Goal: Transaction & Acquisition: Purchase product/service

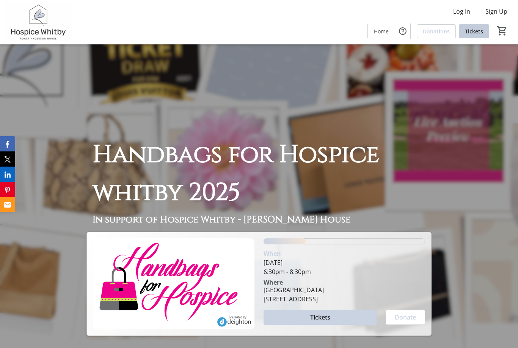
click at [473, 27] on span "Tickets" at bounding box center [474, 31] width 18 height 8
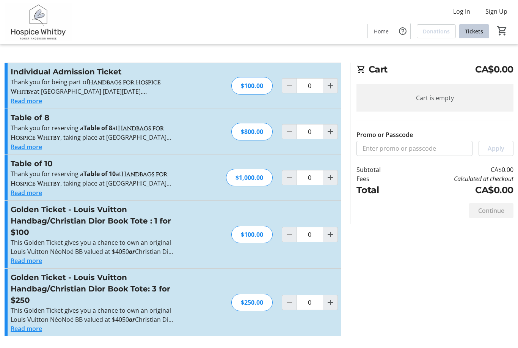
scroll to position [24, 0]
click at [333, 298] on mat-icon "Increment by one" at bounding box center [330, 302] width 9 height 9
type input "1"
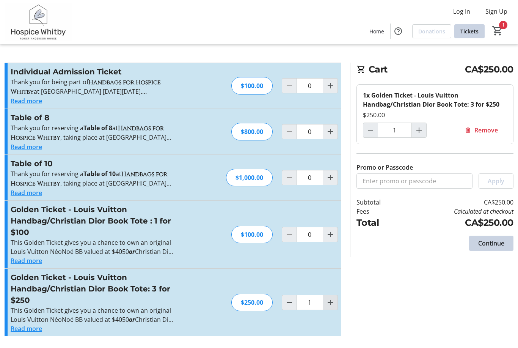
click at [502, 239] on span "Continue" at bounding box center [491, 243] width 26 height 9
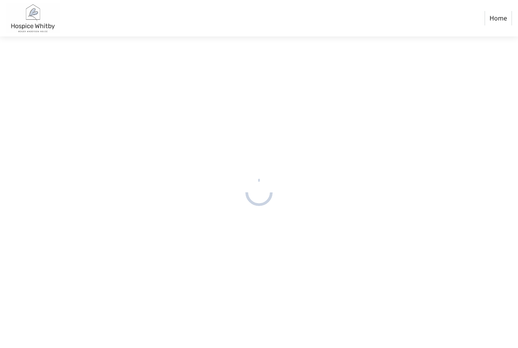
select select "CA"
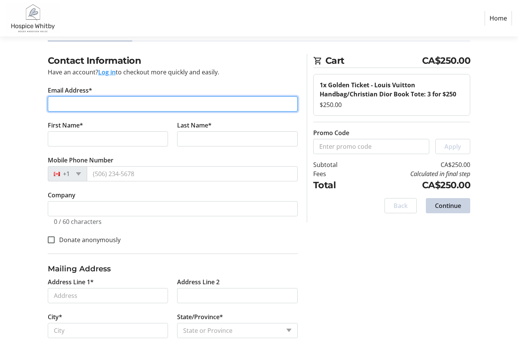
click at [72, 109] on input "Email Address*" at bounding box center [173, 103] width 250 height 15
type input "[EMAIL_ADDRESS][PERSON_NAME][DOMAIN_NAME]"
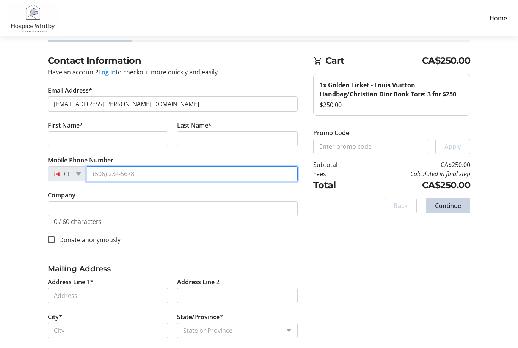
click at [103, 178] on input "Mobile Phone Number" at bounding box center [192, 173] width 211 height 15
type input "[PHONE_NUMBER]"
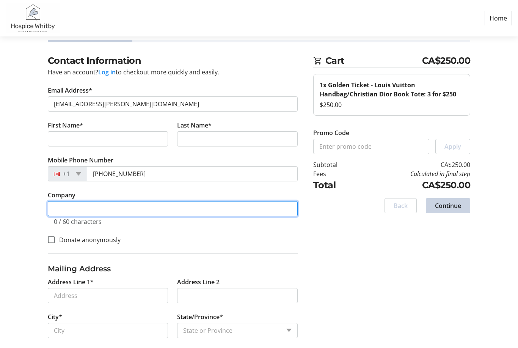
click at [72, 208] on input "Company" at bounding box center [173, 208] width 250 height 15
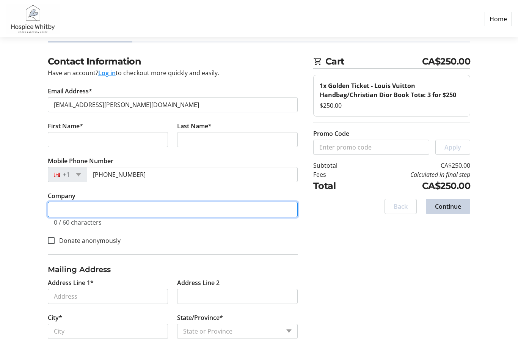
scroll to position [68, 0]
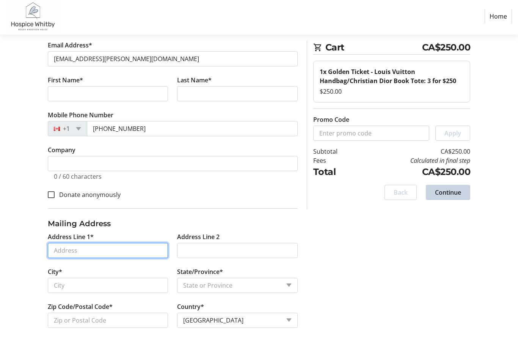
click at [56, 251] on input "Address Line 1*" at bounding box center [108, 252] width 121 height 15
type input "[STREET_ADDRESS]"
type input "[GEOGRAPHIC_DATA]"
select select "ON"
type input "N6K 2V1"
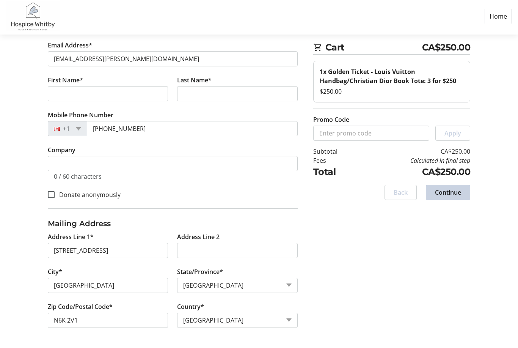
scroll to position [43, 0]
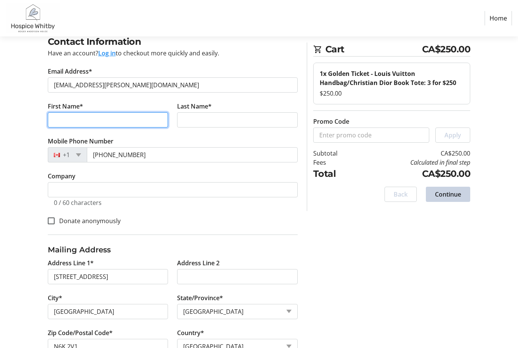
click at [66, 120] on input "First Name*" at bounding box center [108, 119] width 121 height 15
type input "[PERSON_NAME]"
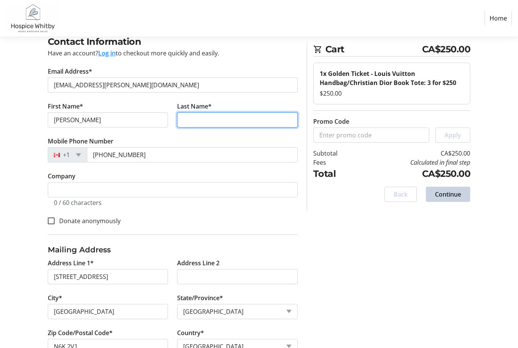
click at [208, 121] on input "Last Name*" at bounding box center [237, 119] width 121 height 15
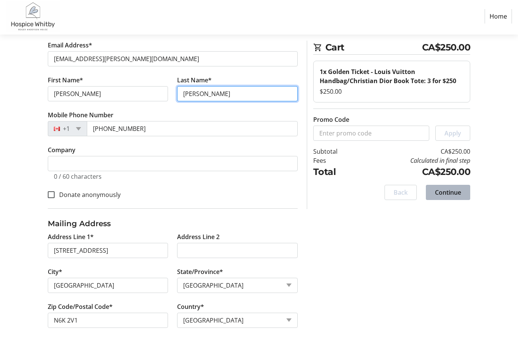
type input "[PERSON_NAME]"
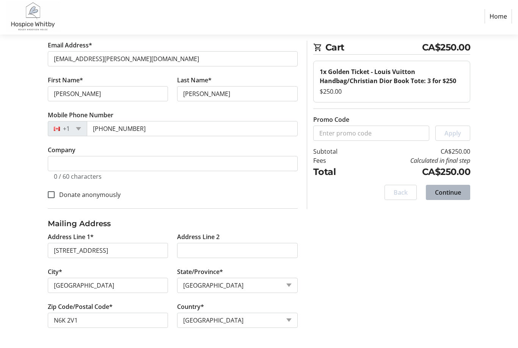
click at [448, 196] on span "Continue" at bounding box center [448, 194] width 26 height 9
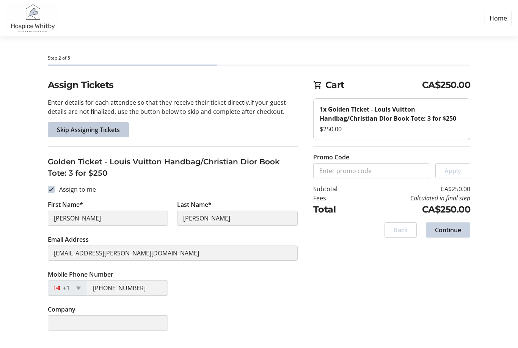
click at [107, 132] on span "Skip Assigning Tickets" at bounding box center [88, 129] width 63 height 9
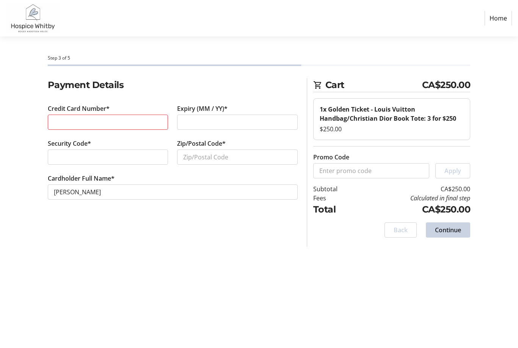
click at [86, 162] on div at bounding box center [108, 156] width 121 height 15
click at [202, 156] on input "Zip/Postal Code*" at bounding box center [237, 156] width 121 height 15
type input "N6K2V1"
click at [448, 228] on span "Continue" at bounding box center [448, 229] width 26 height 9
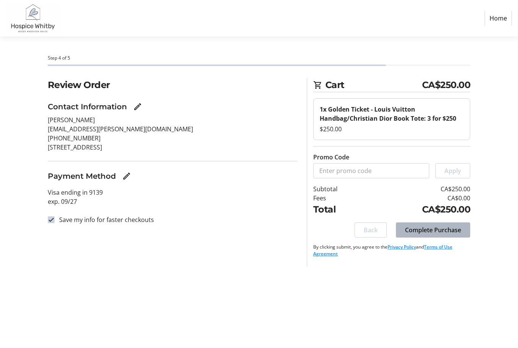
click at [433, 229] on span "Complete Purchase" at bounding box center [433, 229] width 56 height 9
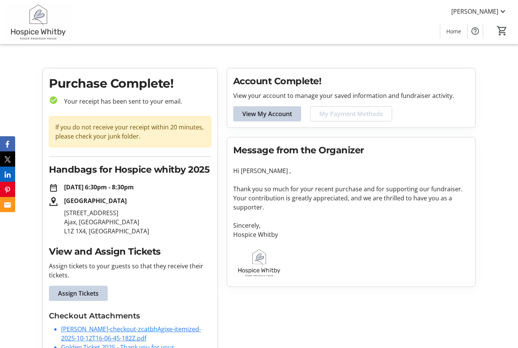
scroll to position [8, 0]
